Goal: Navigation & Orientation: Find specific page/section

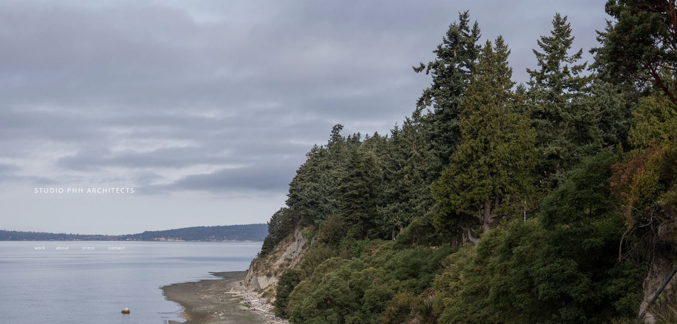
click at [43, 248] on span "work" at bounding box center [39, 247] width 11 height 6
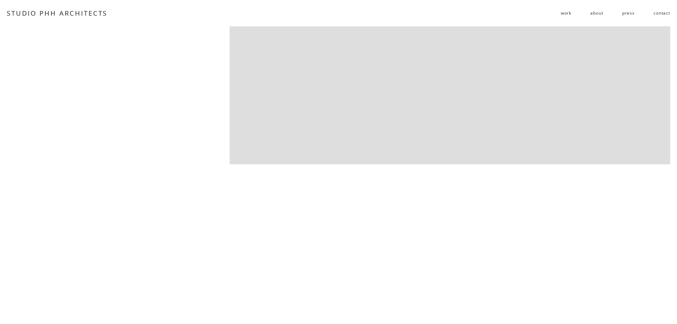
scroll to position [1812, 0]
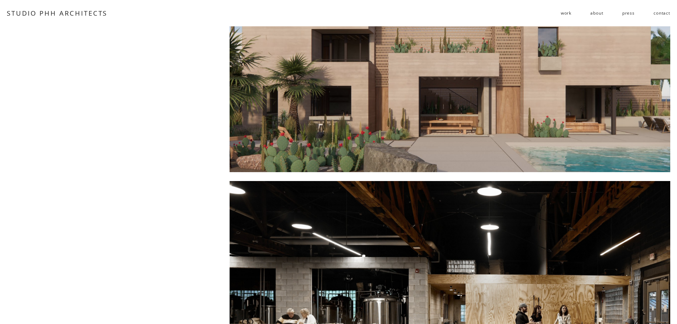
click at [451, 151] on div at bounding box center [449, 37] width 440 height 269
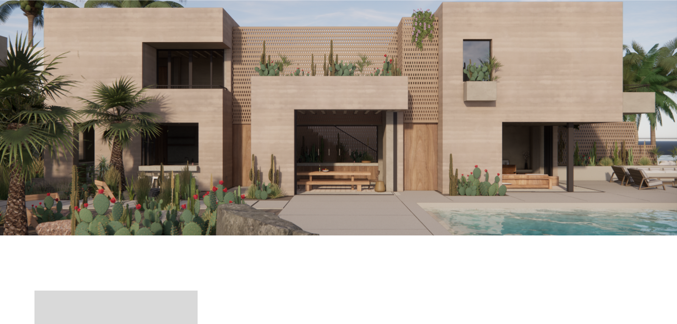
scroll to position [107, 0]
